Goal: Transaction & Acquisition: Purchase product/service

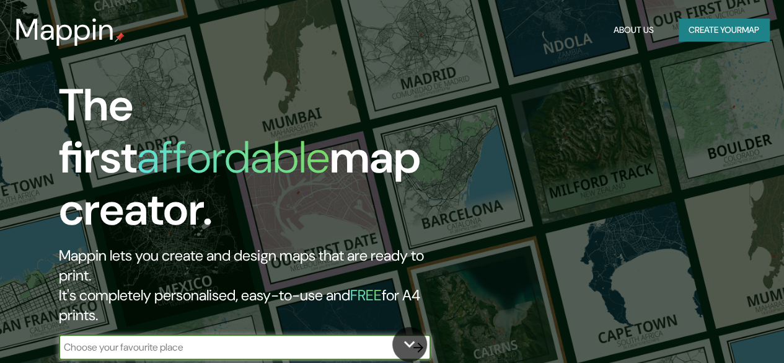
click at [247, 340] on input "text" at bounding box center [232, 347] width 347 height 14
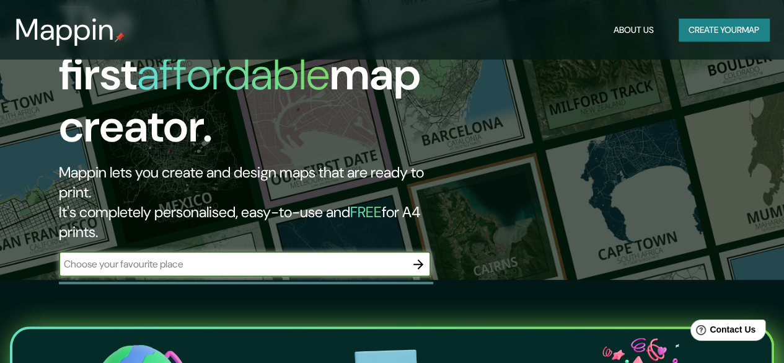
scroll to position [84, 0]
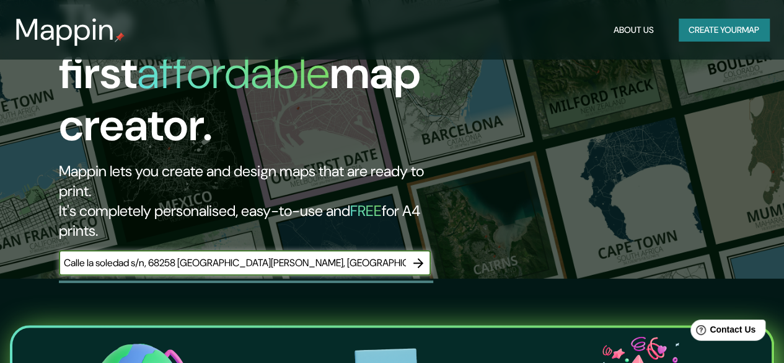
type input "Calle la soledad s/n, 68258 [GEOGRAPHIC_DATA][PERSON_NAME], [GEOGRAPHIC_DATA]."
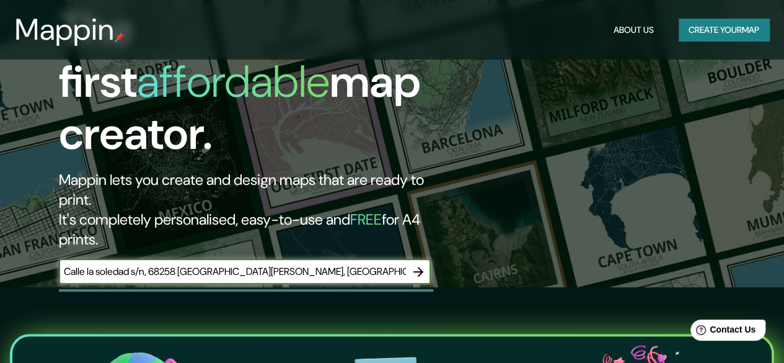
scroll to position [79, 0]
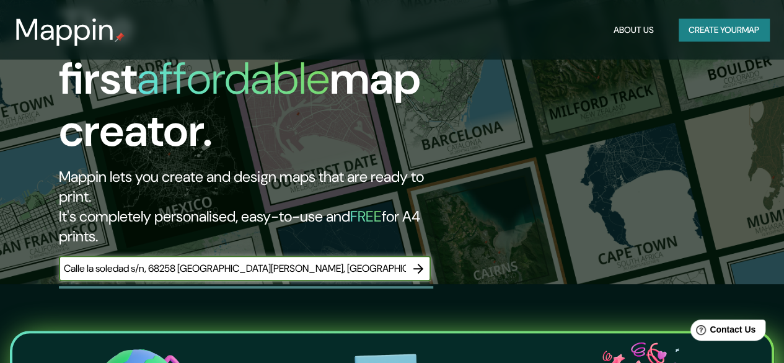
click at [419, 261] on icon "button" at bounding box center [418, 268] width 15 height 15
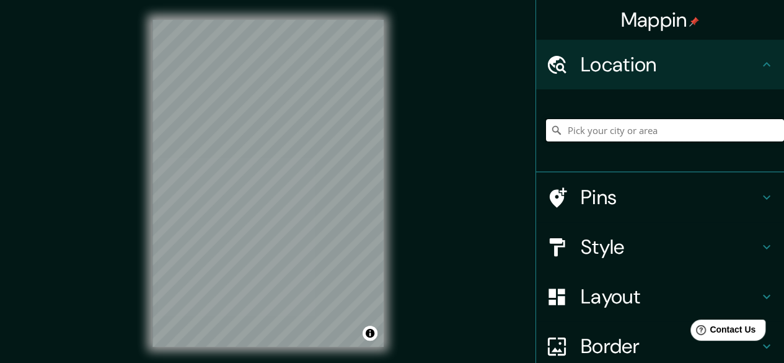
click at [585, 131] on input "Pick your city or area" at bounding box center [665, 130] width 238 height 22
click at [589, 129] on input "Pick your city or area" at bounding box center [665, 130] width 238 height 22
paste input "Calle la soledad s/n, 68258 [GEOGRAPHIC_DATA][PERSON_NAME], [GEOGRAPHIC_DATA]."
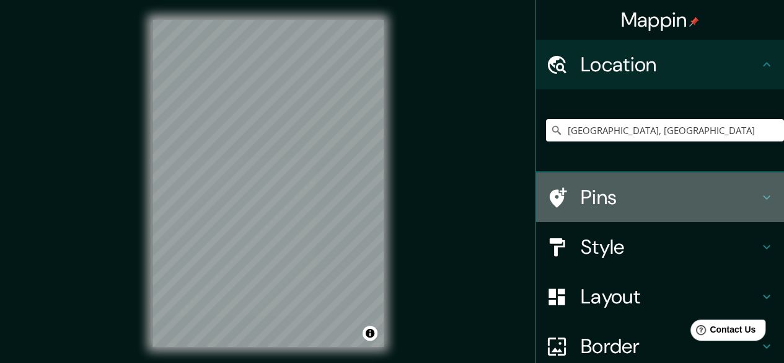
click at [581, 198] on h4 "Pins" at bounding box center [670, 197] width 179 height 25
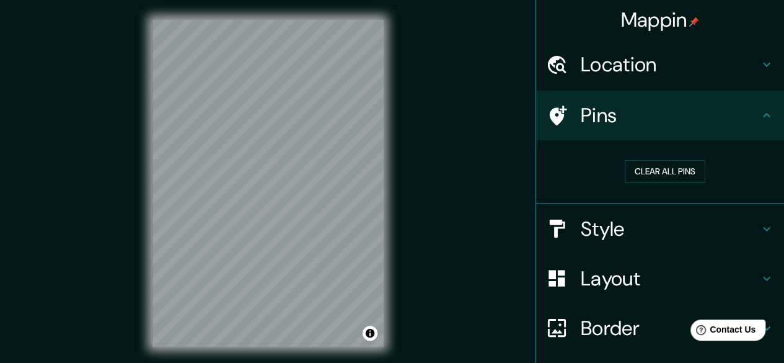
click at [550, 117] on icon at bounding box center [558, 115] width 17 height 20
click at [636, 172] on button "Clear all pins" at bounding box center [665, 171] width 81 height 23
click at [581, 53] on h4 "Location" at bounding box center [670, 64] width 179 height 25
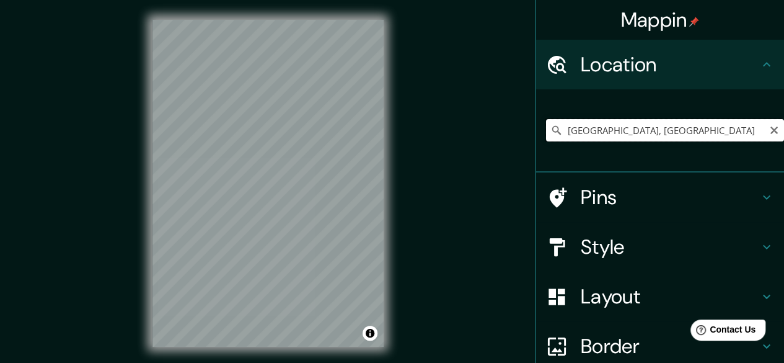
click at [589, 125] on input "[GEOGRAPHIC_DATA], [GEOGRAPHIC_DATA]" at bounding box center [665, 130] width 238 height 22
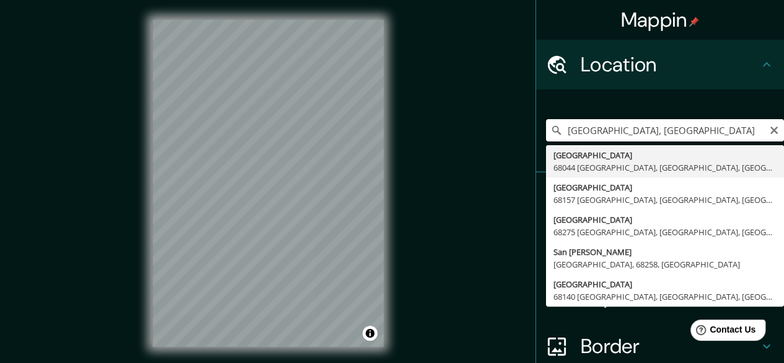
click at [589, 125] on input "[GEOGRAPHIC_DATA], [GEOGRAPHIC_DATA]" at bounding box center [665, 130] width 238 height 22
paste input "la soledad s/n, 68258 [GEOGRAPHIC_DATA][PERSON_NAME], [GEOGRAPHIC_DATA]."
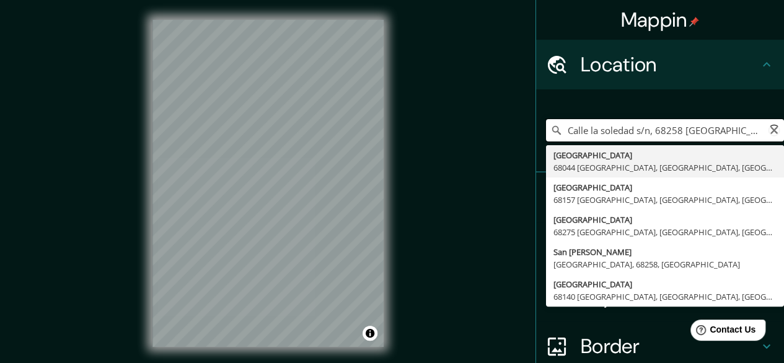
scroll to position [0, 8]
type input "[GEOGRAPHIC_DATA], [GEOGRAPHIC_DATA]"
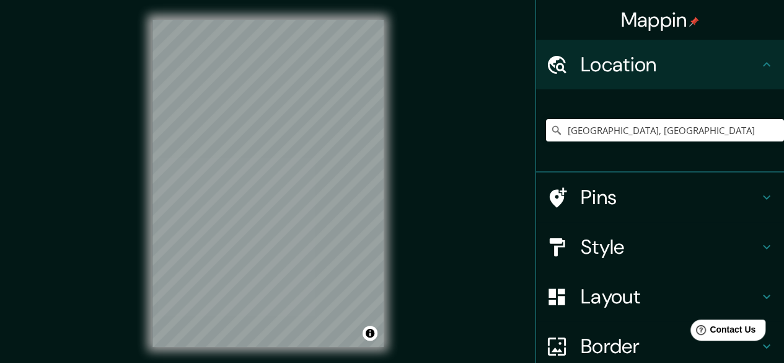
click at [603, 166] on div "[GEOGRAPHIC_DATA], [GEOGRAPHIC_DATA]" at bounding box center [660, 130] width 248 height 83
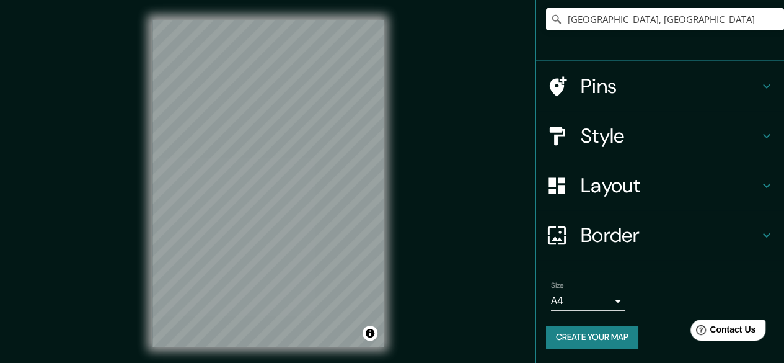
click at [594, 304] on body "Mappin Location [GEOGRAPHIC_DATA], [GEOGRAPHIC_DATA] Pins Style Layout Border C…" at bounding box center [392, 181] width 784 height 363
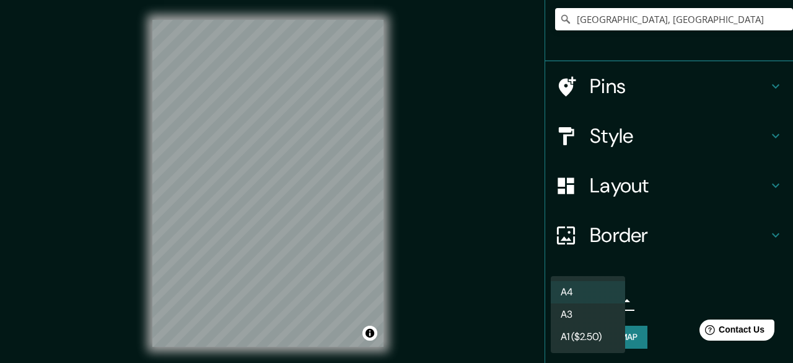
click at [596, 318] on li "A3" at bounding box center [588, 314] width 74 height 22
type input "a4"
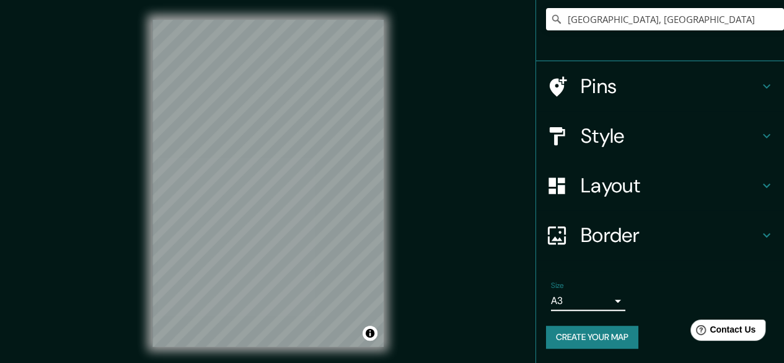
click at [604, 245] on h4 "Border" at bounding box center [670, 235] width 179 height 25
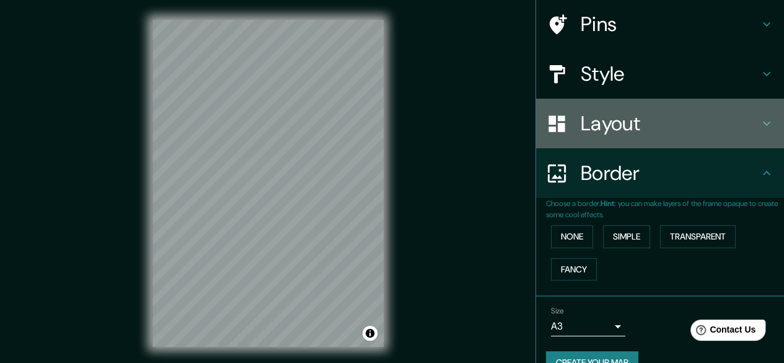
click at [588, 105] on div "Layout" at bounding box center [660, 124] width 248 height 50
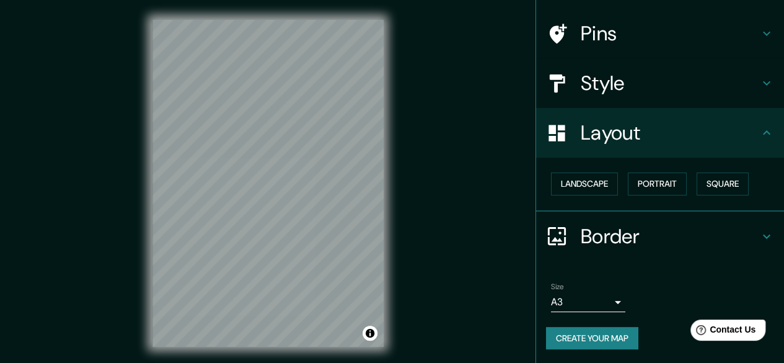
scroll to position [82, 0]
click at [611, 80] on h4 "Style" at bounding box center [670, 83] width 179 height 25
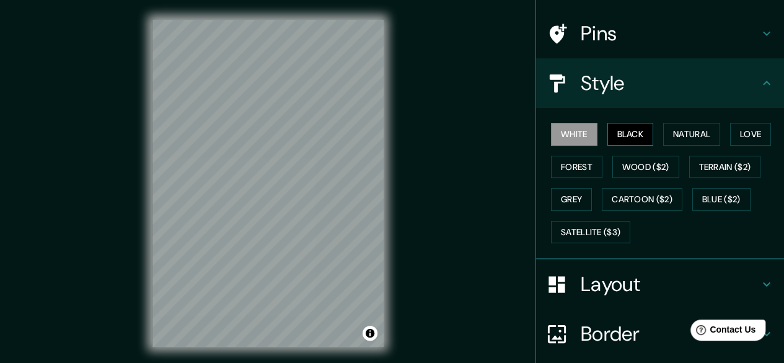
click at [609, 133] on button "Black" at bounding box center [630, 134] width 46 height 23
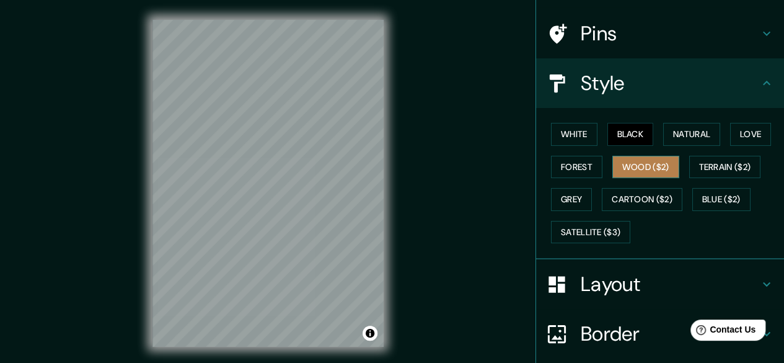
click at [643, 167] on button "Wood ($2)" at bounding box center [645, 167] width 67 height 23
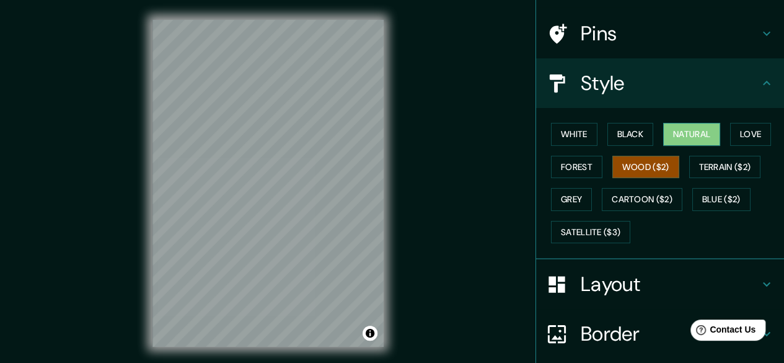
click at [686, 138] on button "Natural" at bounding box center [691, 134] width 57 height 23
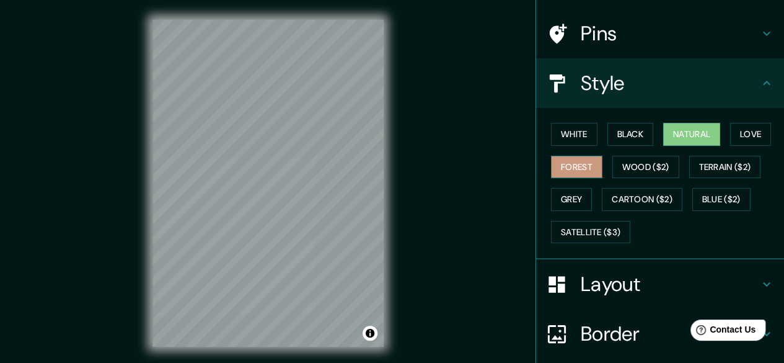
drag, startPoint x: 686, startPoint y: 138, endPoint x: 567, endPoint y: 168, distance: 122.8
click at [567, 168] on div "White Black Natural Love Forest Wood ($2) Terrain ($2) Grey Cartoon ($2) Blue (…" at bounding box center [665, 183] width 238 height 130
click at [567, 168] on button "Forest" at bounding box center [576, 167] width 51 height 23
